Goal: Information Seeking & Learning: Learn about a topic

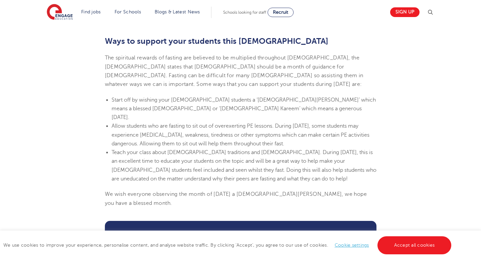
scroll to position [353, 0]
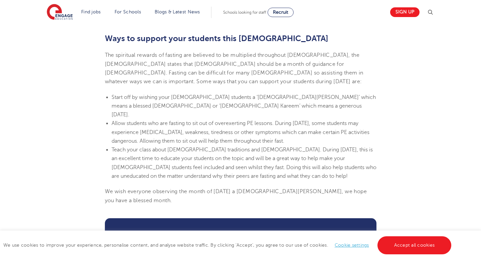
click at [315, 51] on p "The spiritual rewards of fasting are believed to be multiplied throughout [DEMO…" at bounding box center [241, 68] width 272 height 35
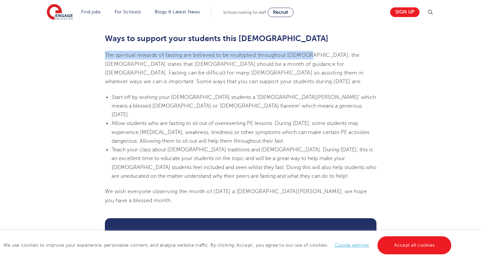
drag, startPoint x: 314, startPoint y: 47, endPoint x: 105, endPoint y: 45, distance: 208.6
click at [105, 51] on p "The spiritual rewards of fasting are believed to be multiplied throughout [DEMO…" at bounding box center [241, 68] width 272 height 35
copy p "The spiritual rewards of fasting are believed to be multiplied throughout [DEMO…"
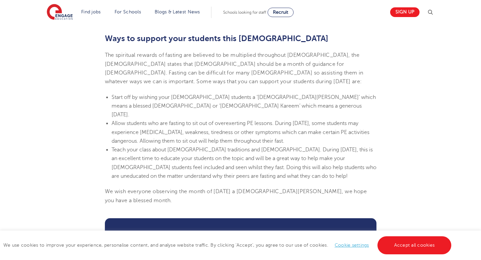
click at [231, 119] on li "Allow students who are fasting to sit out of overexerting PE lessons. During [D…" at bounding box center [244, 132] width 265 height 26
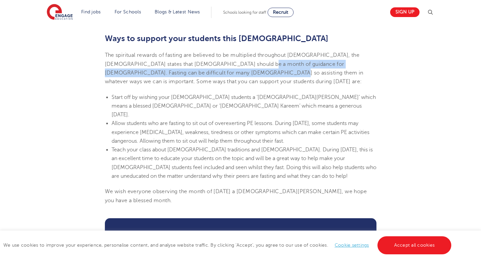
drag, startPoint x: 244, startPoint y: 54, endPoint x: 240, endPoint y: 63, distance: 9.4
click at [240, 63] on p "The spiritual rewards of fasting are believed to be multiplied throughout [DEMO…" at bounding box center [241, 68] width 272 height 35
copy p "Fasting can be difficult for many [DEMOGRAPHIC_DATA] so assisting them in whate…"
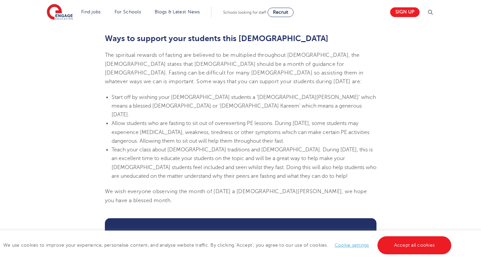
click at [237, 76] on p "The spiritual rewards of fasting are believed to be multiplied throughout [DEMO…" at bounding box center [241, 68] width 272 height 35
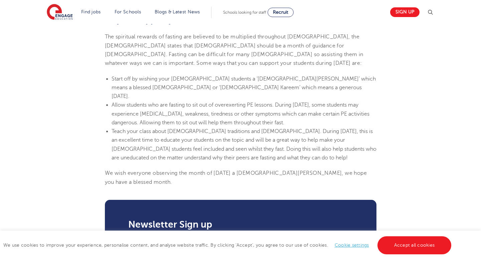
scroll to position [372, 0]
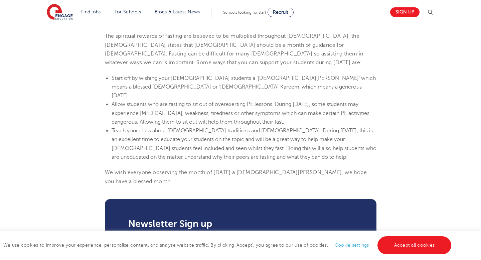
click at [114, 74] on li "Start off by wishing your [DEMOGRAPHIC_DATA] students a ‘[DEMOGRAPHIC_DATA][PER…" at bounding box center [244, 87] width 265 height 26
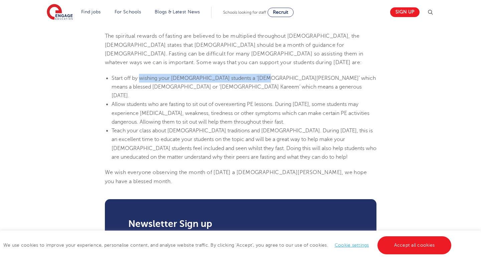
drag, startPoint x: 140, startPoint y: 69, endPoint x: 265, endPoint y: 69, distance: 125.0
click at [265, 74] on li "Start off by wishing your [DEMOGRAPHIC_DATA] students a ‘[DEMOGRAPHIC_DATA][PER…" at bounding box center [244, 87] width 265 height 26
copy li "wishing your [DEMOGRAPHIC_DATA] students a ‘[DEMOGRAPHIC_DATA][PERSON_NAME]’"
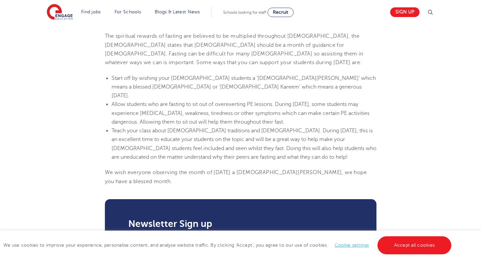
click at [173, 74] on li "Start off by wishing your [DEMOGRAPHIC_DATA] students a ‘[DEMOGRAPHIC_DATA][PER…" at bounding box center [244, 87] width 265 height 26
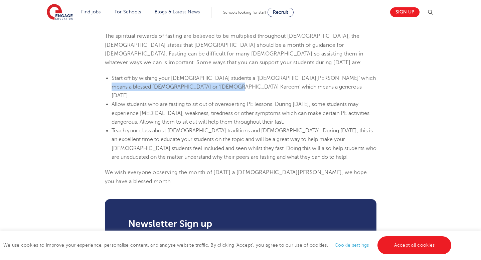
drag, startPoint x: 243, startPoint y: 78, endPoint x: 112, endPoint y: 74, distance: 131.1
click at [112, 74] on li "Start off by wishing your [DEMOGRAPHIC_DATA] students a ‘[DEMOGRAPHIC_DATA][PER…" at bounding box center [244, 87] width 265 height 26
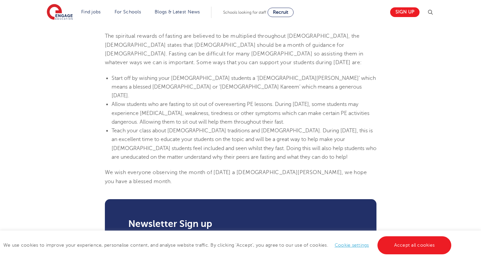
click at [253, 74] on li "Start off by wishing your [DEMOGRAPHIC_DATA] students a ‘[DEMOGRAPHIC_DATA][PER…" at bounding box center [244, 87] width 265 height 26
drag, startPoint x: 346, startPoint y: 69, endPoint x: 267, endPoint y: 66, distance: 79.6
click at [267, 74] on li "Start off by wishing your [DEMOGRAPHIC_DATA] students a ‘[DEMOGRAPHIC_DATA][PER…" at bounding box center [244, 87] width 265 height 26
copy li "which means a blessed [DATE]"
click at [155, 100] on li "Allow students who are fasting to sit out of overexerting PE lessons. During [D…" at bounding box center [244, 113] width 265 height 26
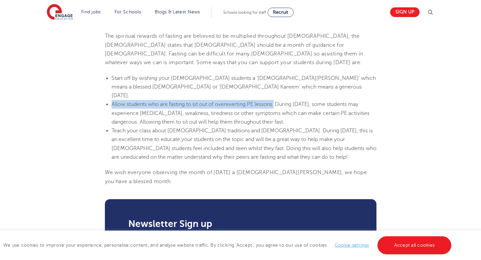
drag, startPoint x: 112, startPoint y: 86, endPoint x: 276, endPoint y: 89, distance: 164.9
click at [276, 100] on li "Allow students who are fasting to sit out of overexerting PE lessons. During [D…" at bounding box center [244, 113] width 265 height 26
copy li "Allow students who are fasting to sit out of overexerting PE lessons."
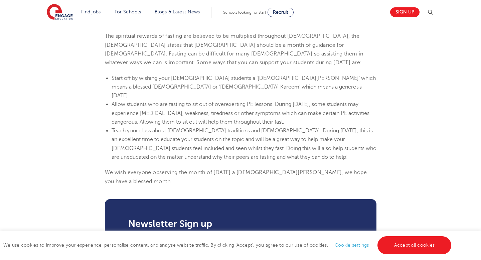
click at [328, 57] on p "The spiritual rewards of fasting are believed to be multiplied throughout [DEMO…" at bounding box center [241, 49] width 272 height 35
click at [277, 100] on li "Allow students who are fasting to sit out of overexerting PE lessons. During [D…" at bounding box center [244, 113] width 265 height 26
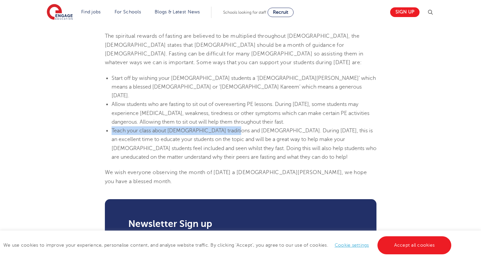
drag, startPoint x: 113, startPoint y: 113, endPoint x: 234, endPoint y: 116, distance: 121.4
click at [234, 126] on li "Teach your class about [DEMOGRAPHIC_DATA] traditions and [DEMOGRAPHIC_DATA]. Du…" at bounding box center [244, 143] width 265 height 35
click at [231, 126] on li "Teach your class about [DEMOGRAPHIC_DATA] traditions and [DEMOGRAPHIC_DATA]. Du…" at bounding box center [244, 143] width 265 height 35
drag, startPoint x: 113, startPoint y: 110, endPoint x: 189, endPoint y: 111, distance: 76.2
click at [193, 126] on li "Teach your class about [DEMOGRAPHIC_DATA] traditions and [DEMOGRAPHIC_DATA]. Du…" at bounding box center [244, 143] width 265 height 35
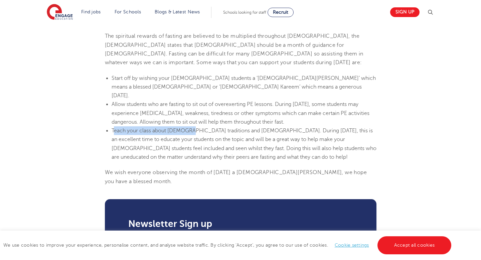
click at [148, 126] on li "Teach your class about [DEMOGRAPHIC_DATA] traditions and [DEMOGRAPHIC_DATA]. Du…" at bounding box center [244, 143] width 265 height 35
drag, startPoint x: 110, startPoint y: 110, endPoint x: 240, endPoint y: 110, distance: 130.1
click at [240, 110] on ul "Start off by wishing your [DEMOGRAPHIC_DATA] students a ‘[DEMOGRAPHIC_DATA][PER…" at bounding box center [241, 118] width 272 height 88
copy li "Teach your class about [DEMOGRAPHIC_DATA] traditions and [DEMOGRAPHIC_DATA]"
click at [283, 126] on li "Teach your class about [DEMOGRAPHIC_DATA] traditions and [DEMOGRAPHIC_DATA]. Du…" at bounding box center [244, 143] width 265 height 35
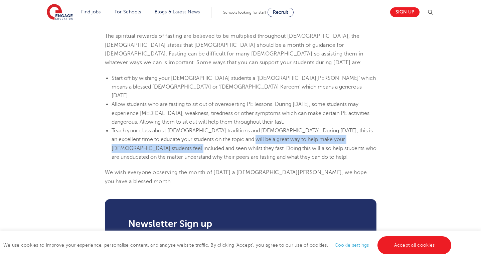
drag, startPoint x: 241, startPoint y: 121, endPoint x: 149, endPoint y: 132, distance: 93.3
click at [149, 132] on li "Teach your class about [DEMOGRAPHIC_DATA] traditions and [DEMOGRAPHIC_DATA]. Du…" at bounding box center [244, 143] width 265 height 35
copy li "help make your [DEMOGRAPHIC_DATA] students feel included and seen whilst they f…"
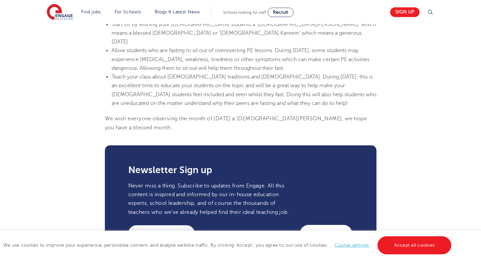
click at [226, 125] on section "[DATE] Ways to support your students during [DATE] What is [DATE]? [DATE], the …" at bounding box center [241, 25] width 406 height 533
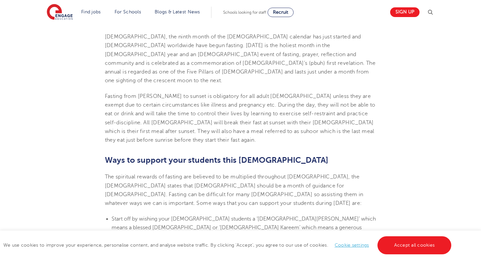
scroll to position [0, 0]
